Goal: Information Seeking & Learning: Learn about a topic

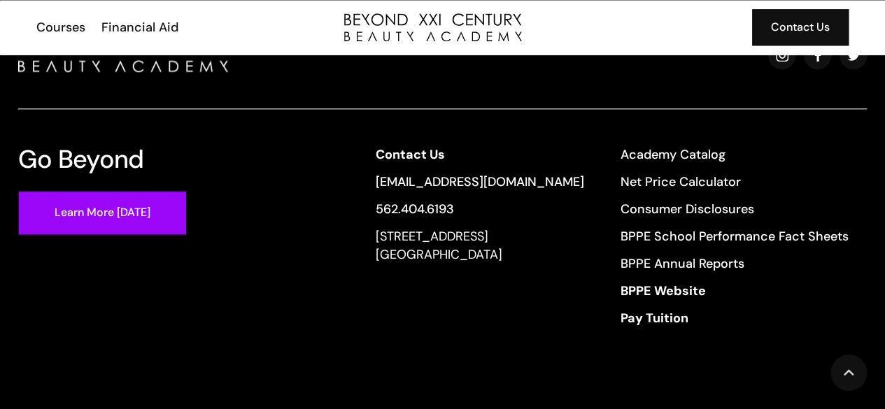
scroll to position [3447, 0]
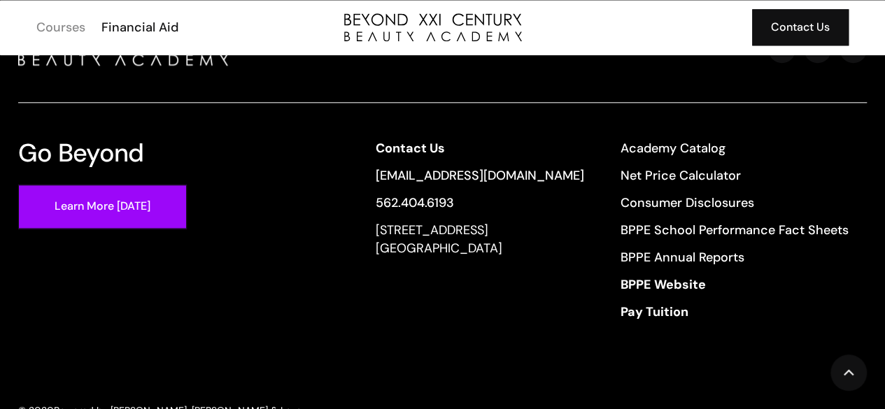
click at [62, 30] on div "Courses" at bounding box center [60, 27] width 49 height 18
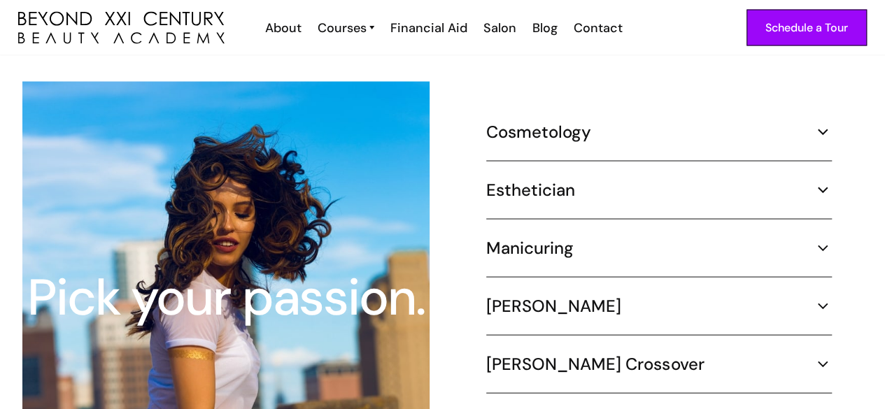
scroll to position [1308, 0]
click at [573, 247] on div "Manicuring 400 hours ‍ Part Time (20 hours per week) – 5 months Learn more abou…" at bounding box center [658, 258] width 345 height 40
click at [821, 239] on img at bounding box center [822, 248] width 18 height 18
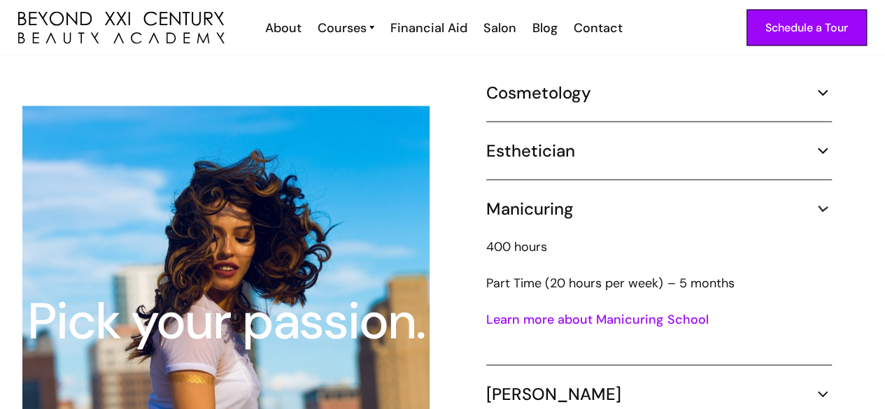
scroll to position [1329, 0]
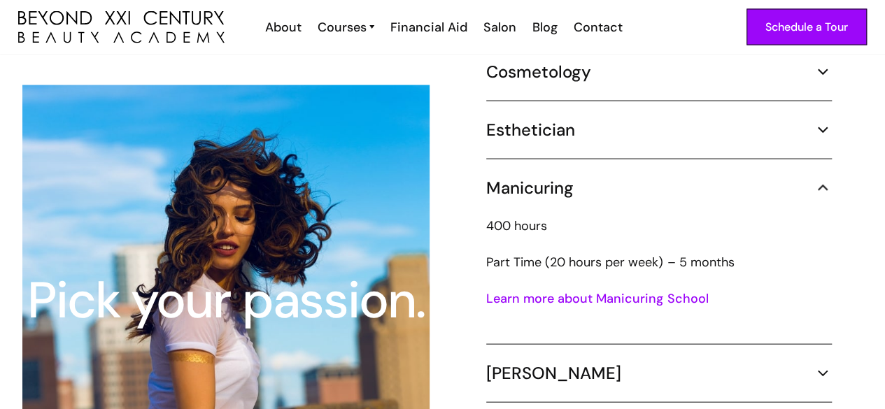
click at [678, 290] on link "Learn more about Manicuring School" at bounding box center [597, 298] width 222 height 17
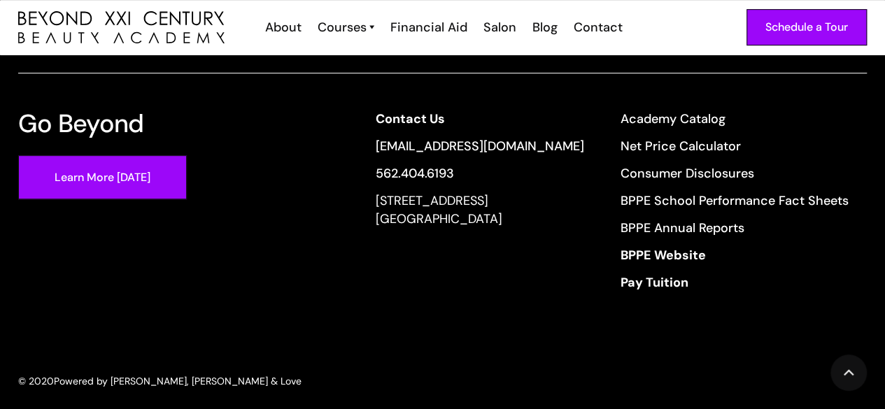
scroll to position [2948, 0]
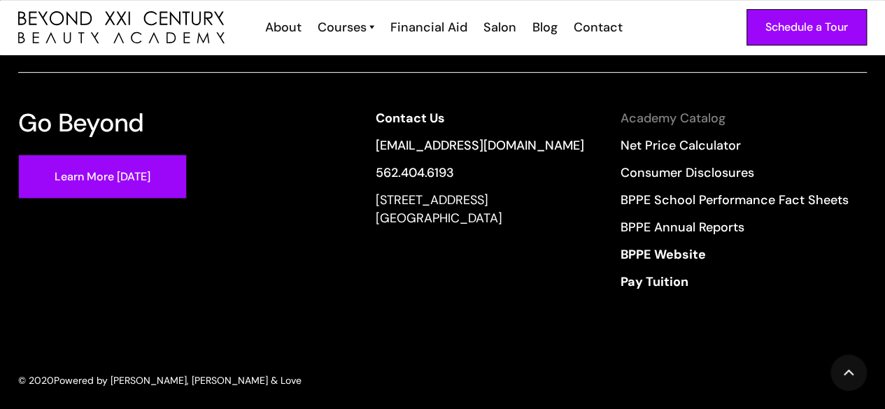
click at [659, 111] on link "Academy Catalog" at bounding box center [734, 118] width 228 height 18
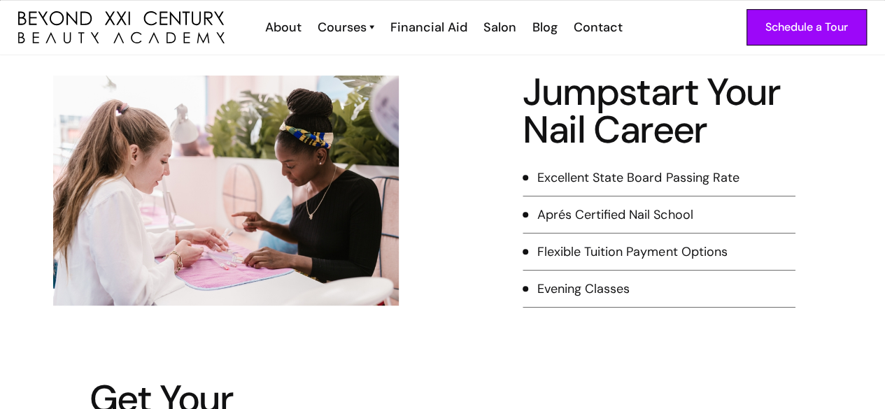
scroll to position [0, 0]
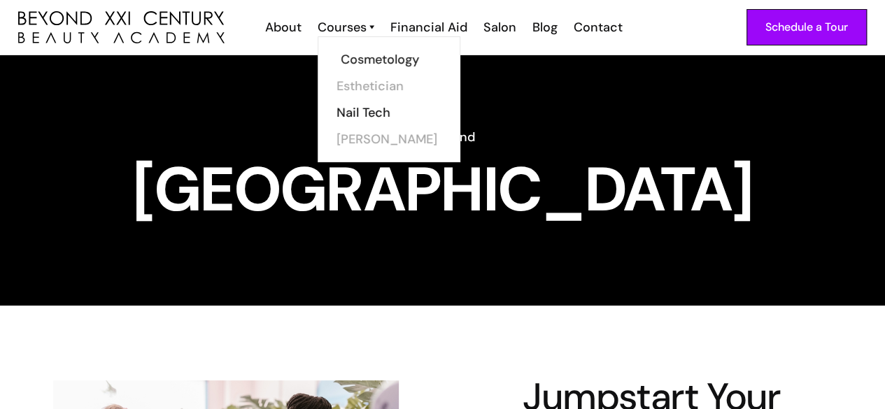
click at [368, 64] on link "Cosmetology" at bounding box center [393, 59] width 105 height 27
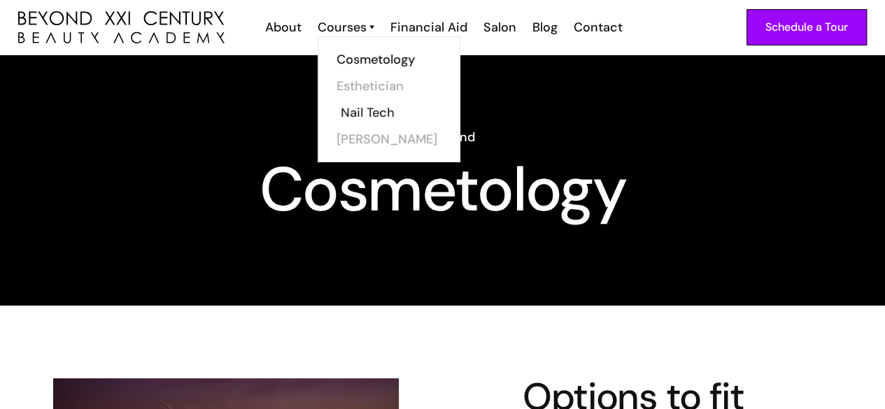
click at [362, 106] on link "Nail Tech" at bounding box center [393, 112] width 105 height 27
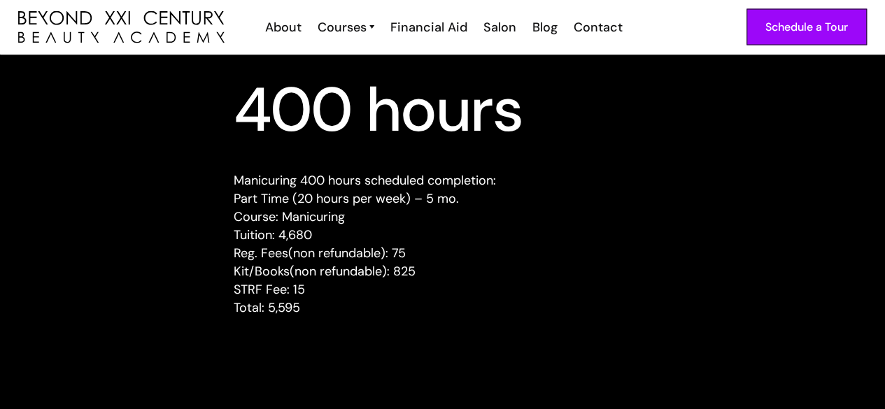
scroll to position [1396, 0]
